Goal: Task Accomplishment & Management: Use online tool/utility

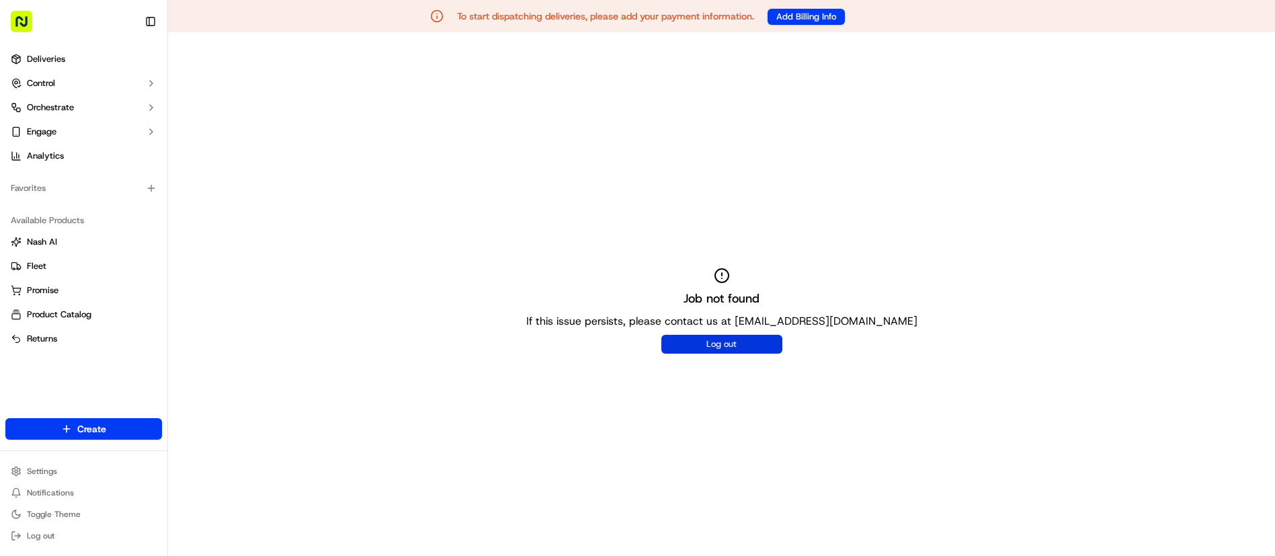
click at [718, 347] on button "Log out" at bounding box center [721, 344] width 121 height 19
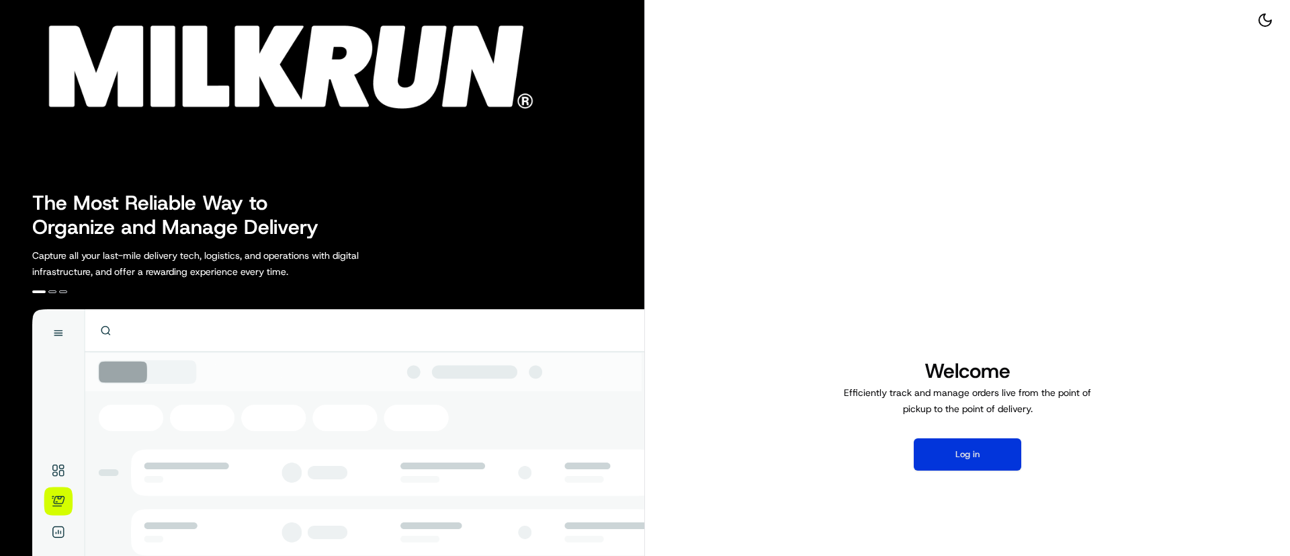
click at [950, 465] on button "Log in" at bounding box center [968, 454] width 108 height 32
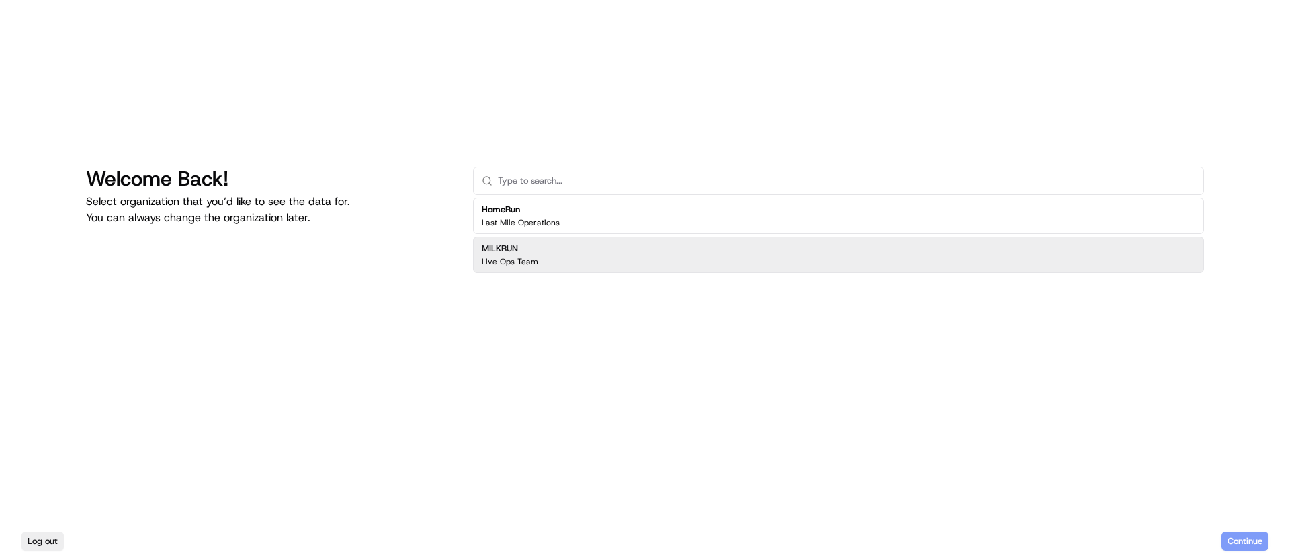
click at [511, 254] on div "MILKRUN Live Ops Team" at bounding box center [510, 255] width 56 height 24
click at [1245, 532] on button "Continue" at bounding box center [1245, 540] width 47 height 19
